Goal: Complete application form

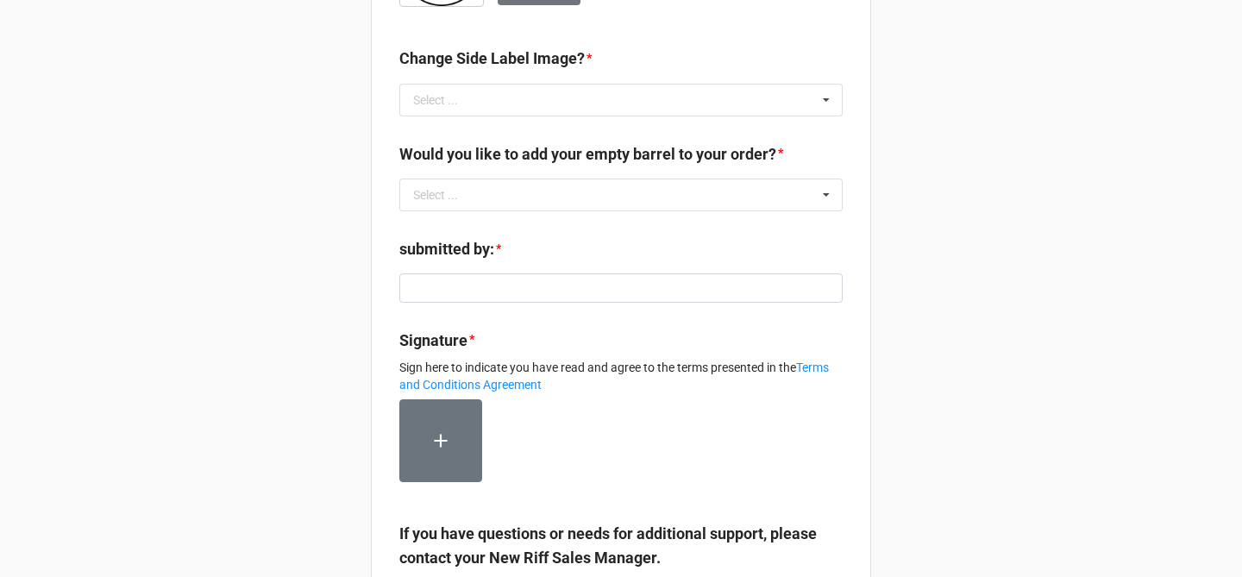
scroll to position [609, 0]
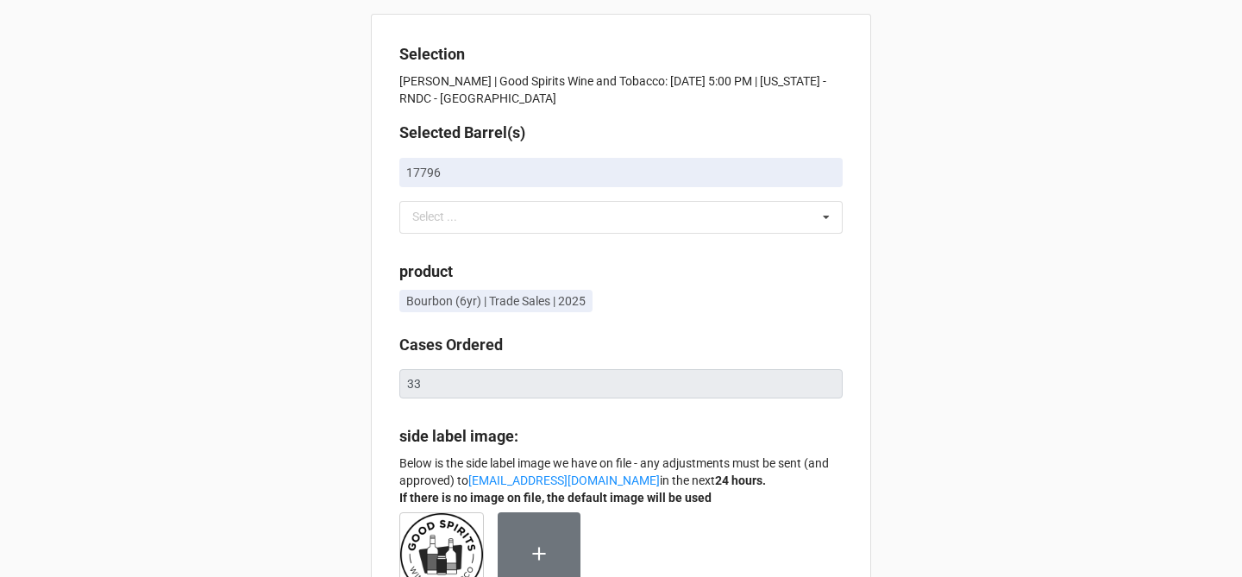
scroll to position [1, 0]
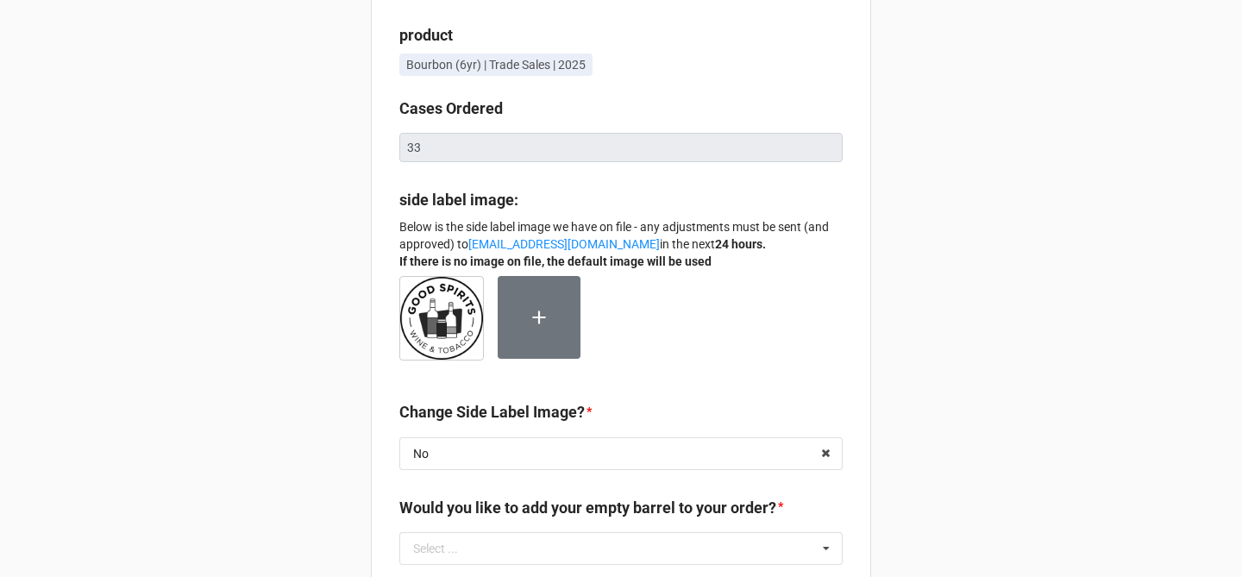
scroll to position [60, 0]
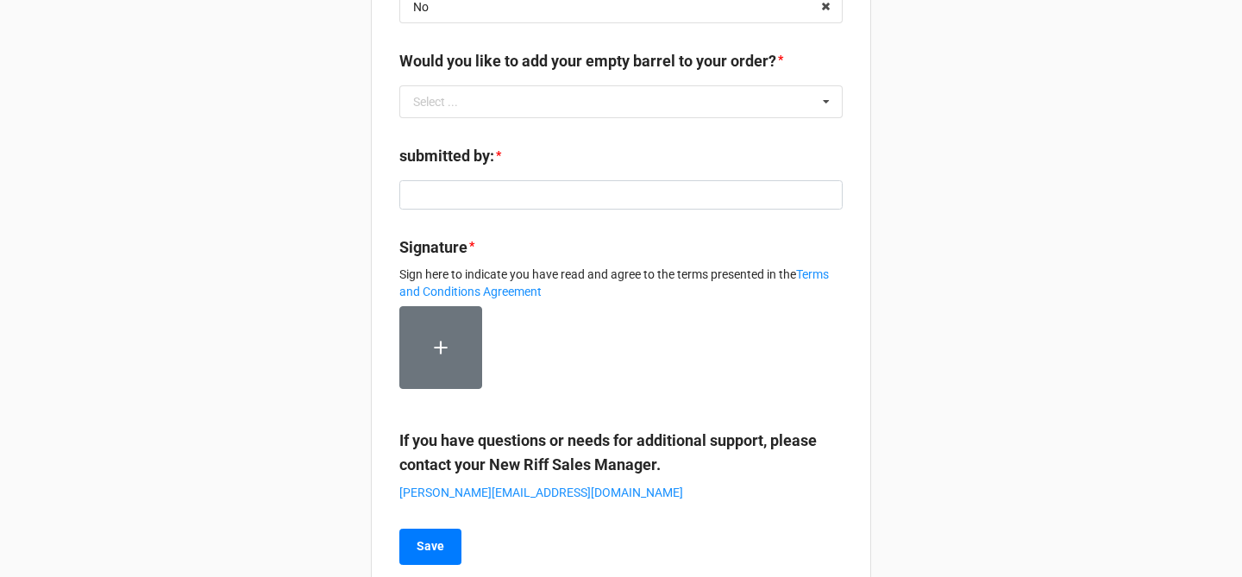
scroll to position [687, 0]
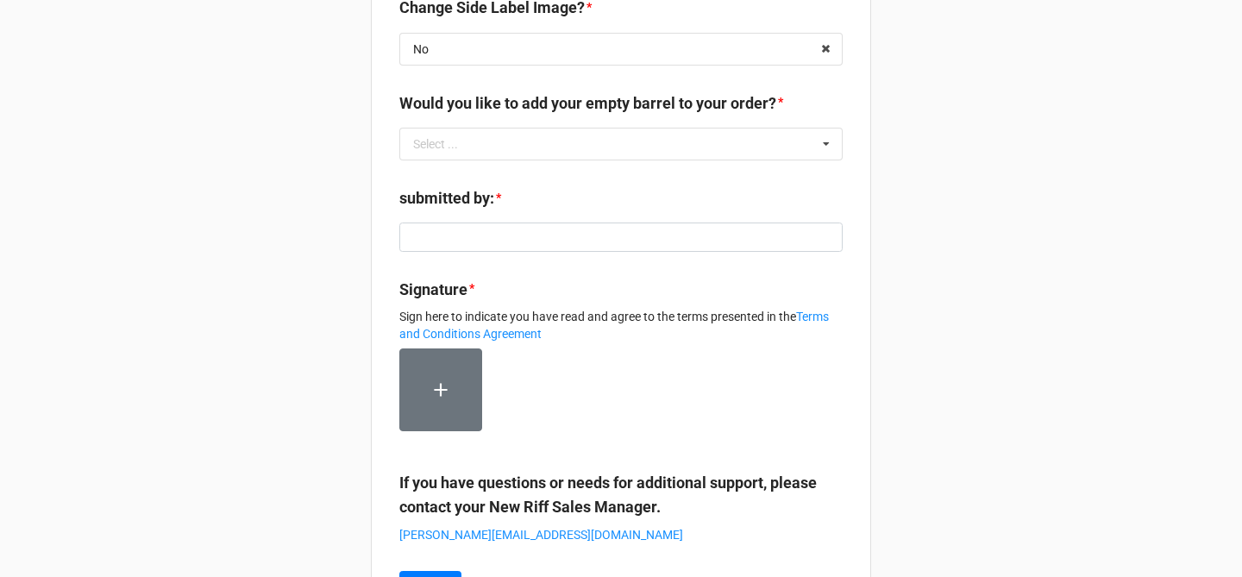
scroll to position [726, 0]
